Goal: Communication & Community: Connect with others

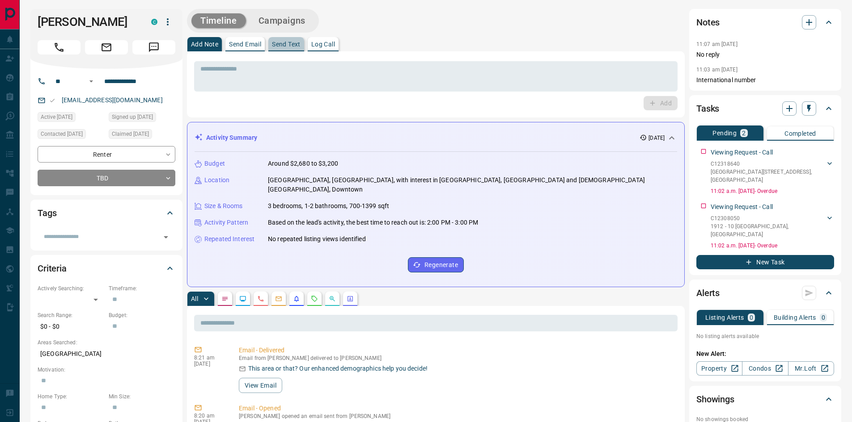
click at [278, 48] on button "Send Text" at bounding box center [286, 44] width 36 height 14
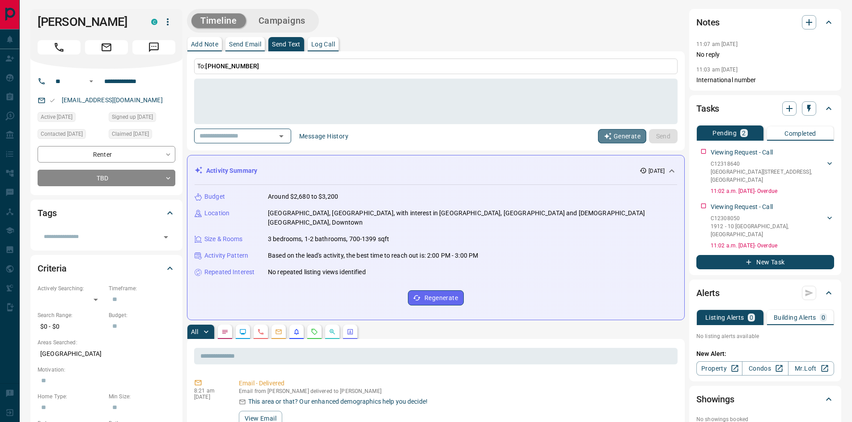
click at [618, 136] on button "Generate" at bounding box center [622, 136] width 48 height 14
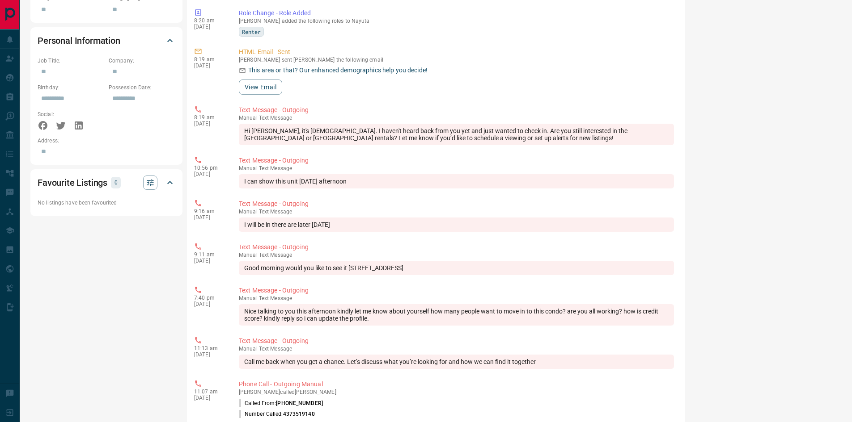
scroll to position [536, 0]
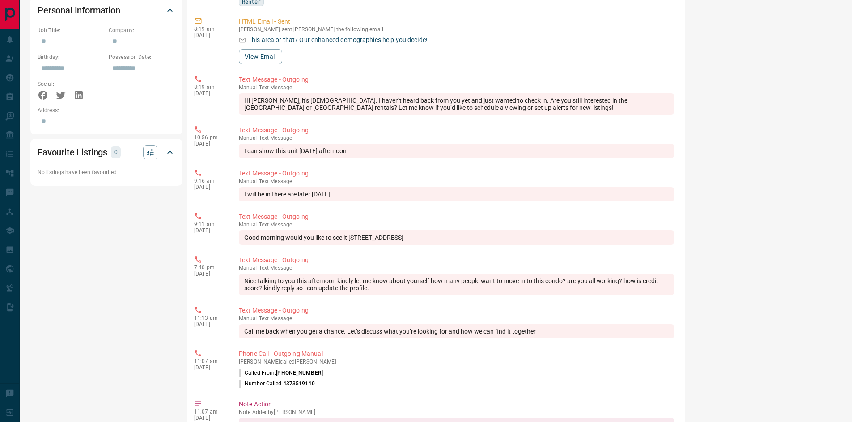
type textarea "**********"
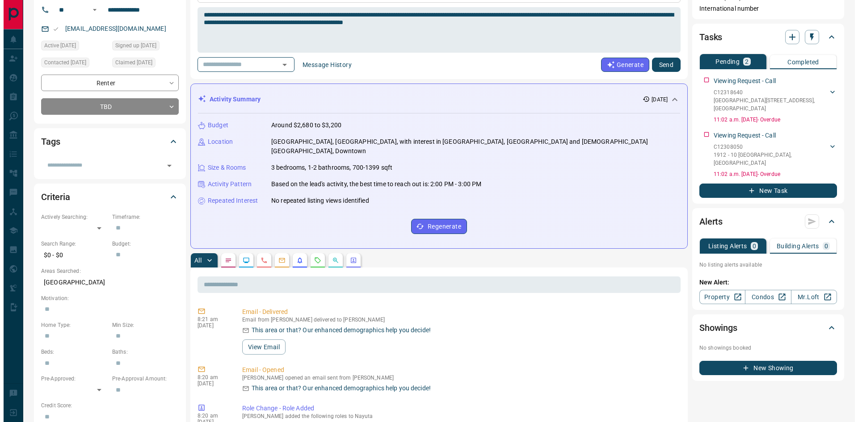
scroll to position [0, 0]
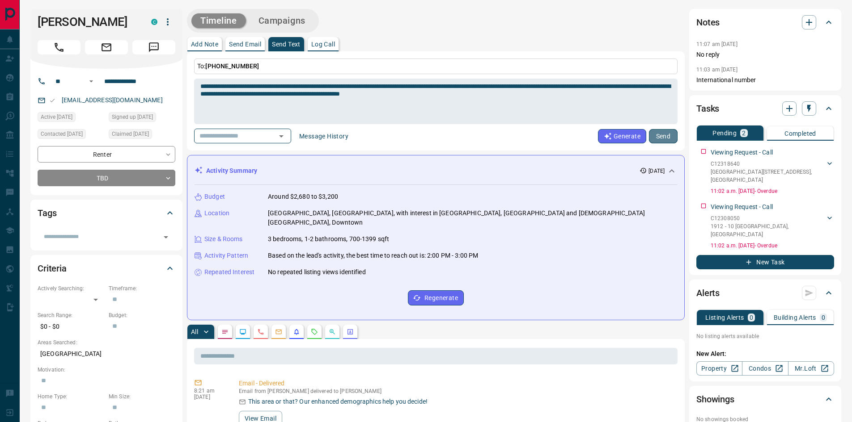
click at [666, 135] on button "Send" at bounding box center [663, 136] width 29 height 14
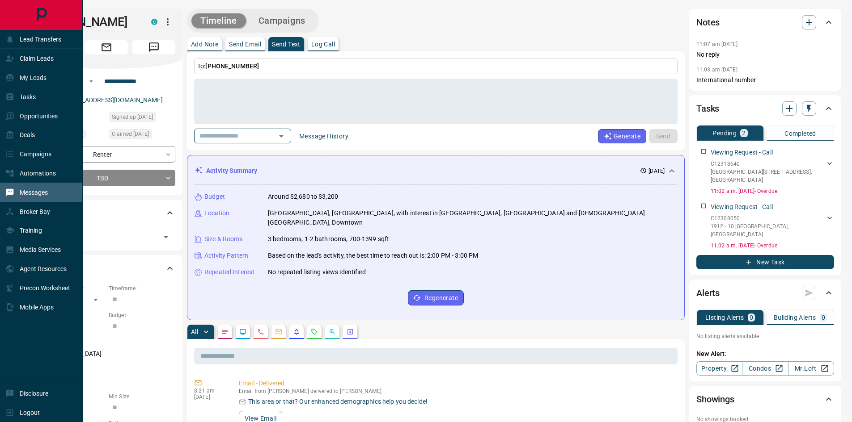
click at [43, 196] on p "Messages" at bounding box center [34, 192] width 28 height 7
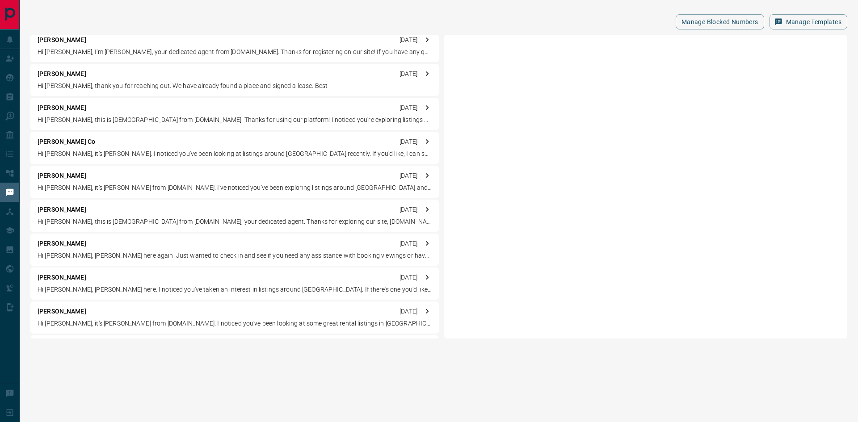
scroll to position [1341, 0]
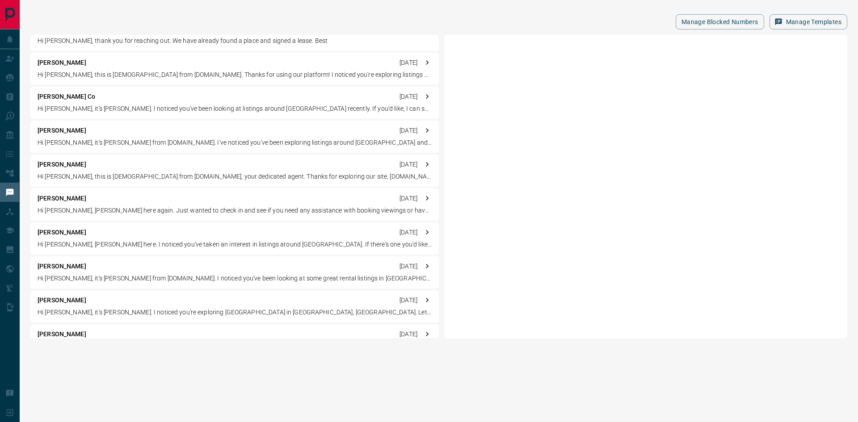
click at [177, 278] on p "Hi [PERSON_NAME], it's [PERSON_NAME] from [DOMAIN_NAME]. I noticed you've been …" at bounding box center [235, 278] width 394 height 9
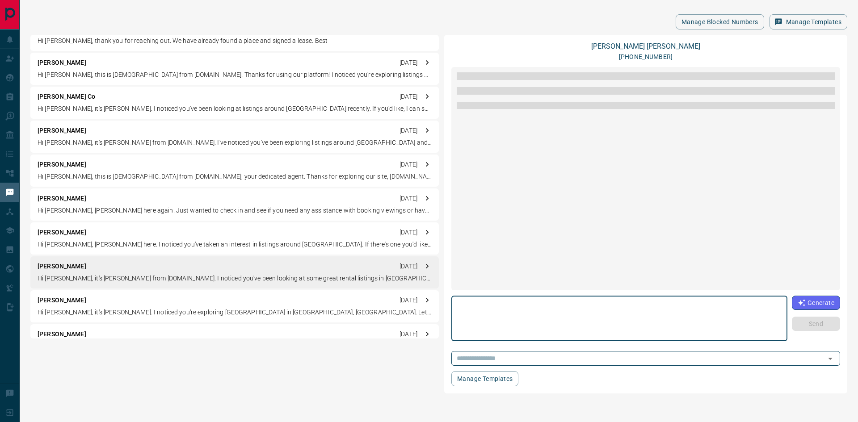
scroll to position [129, 0]
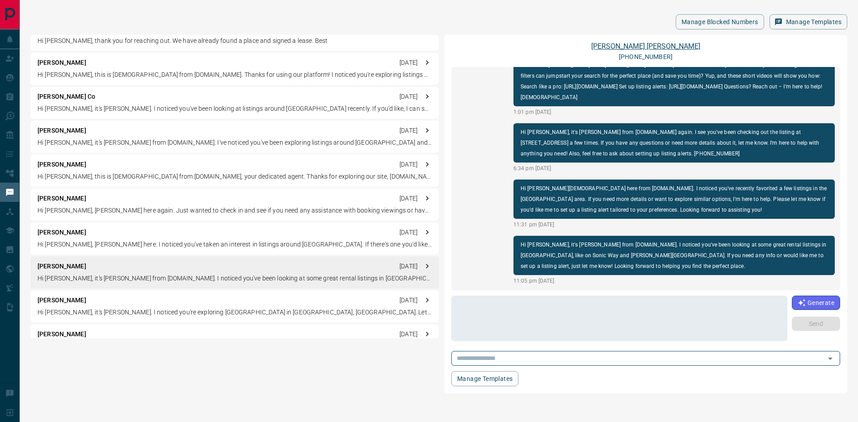
click at [641, 48] on link "[PERSON_NAME]" at bounding box center [645, 46] width 109 height 8
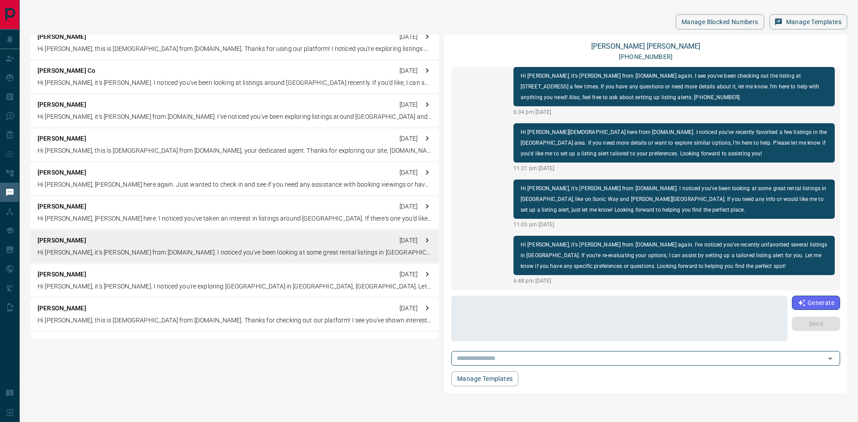
scroll to position [1341, 0]
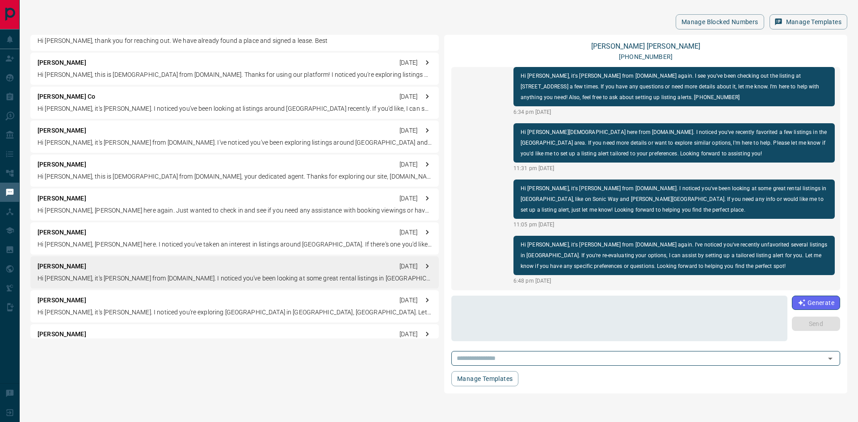
click at [51, 132] on p "[PERSON_NAME]" at bounding box center [62, 130] width 49 height 9
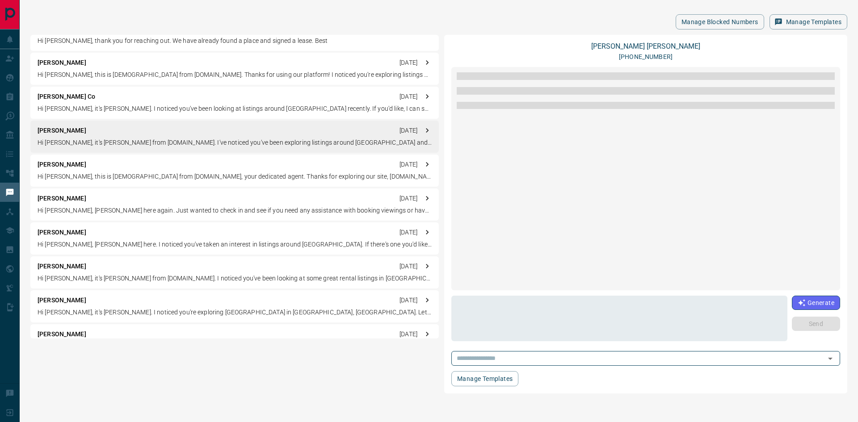
scroll to position [0, 0]
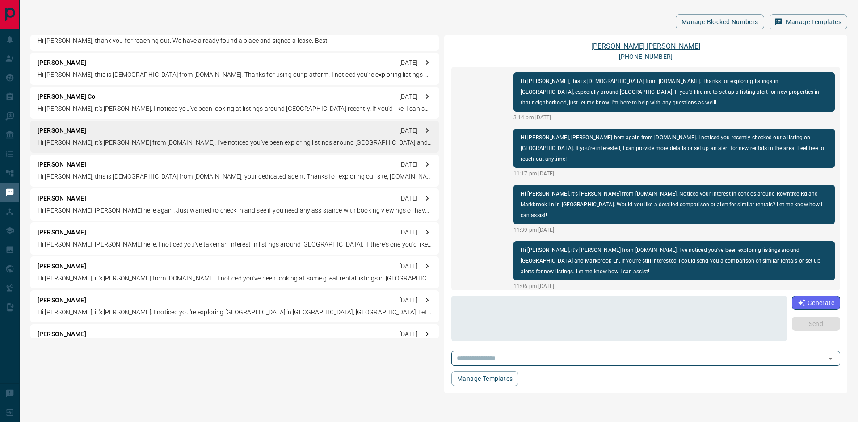
click at [639, 48] on link "[PERSON_NAME]" at bounding box center [645, 46] width 109 height 8
